Goal: Check status

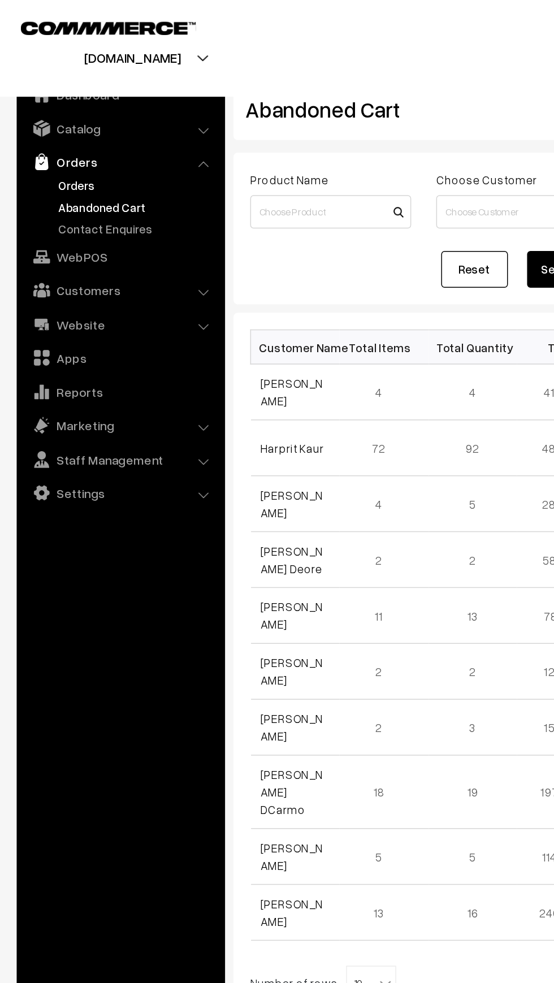
click at [44, 124] on link "Orders" at bounding box center [93, 126] width 112 height 12
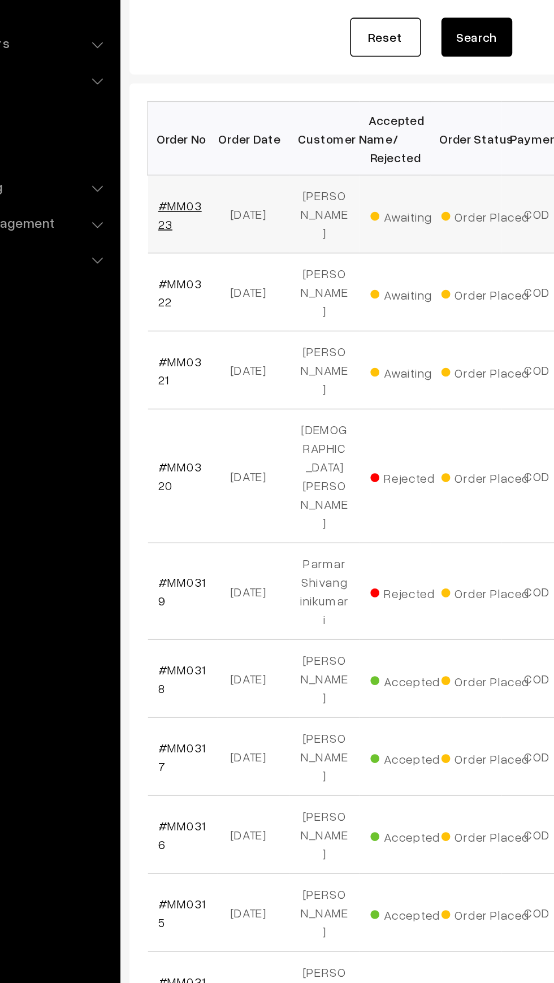
click at [203, 297] on link "#MM0323" at bounding box center [191, 306] width 28 height 21
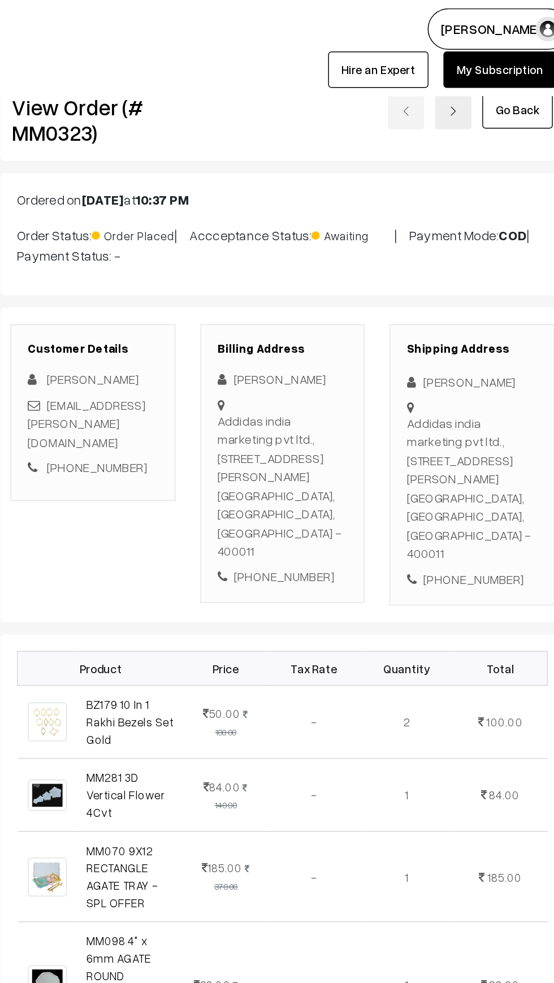
click at [305, 323] on div "Billing Address [PERSON_NAME] Addidas india marketing pvt ltd., [STREET_ADDRESS…" at bounding box center [350, 316] width 112 height 190
